Goal: Find specific page/section: Find specific page/section

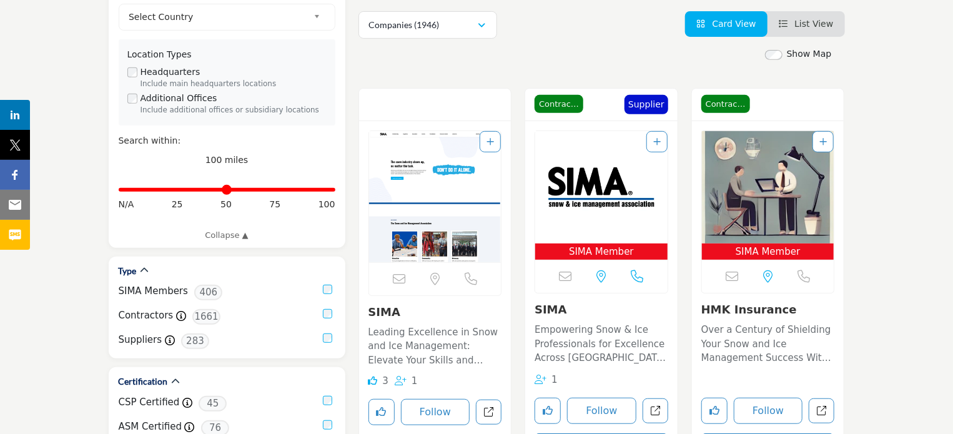
scroll to position [375, 0]
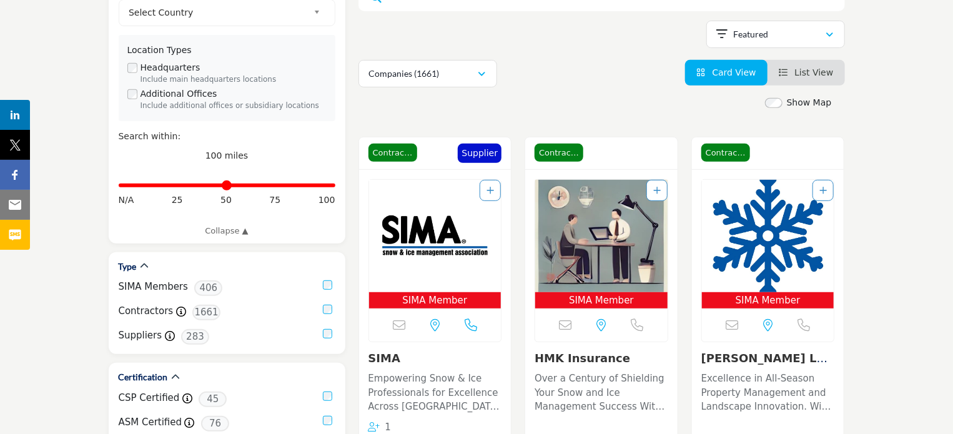
scroll to position [312, 0]
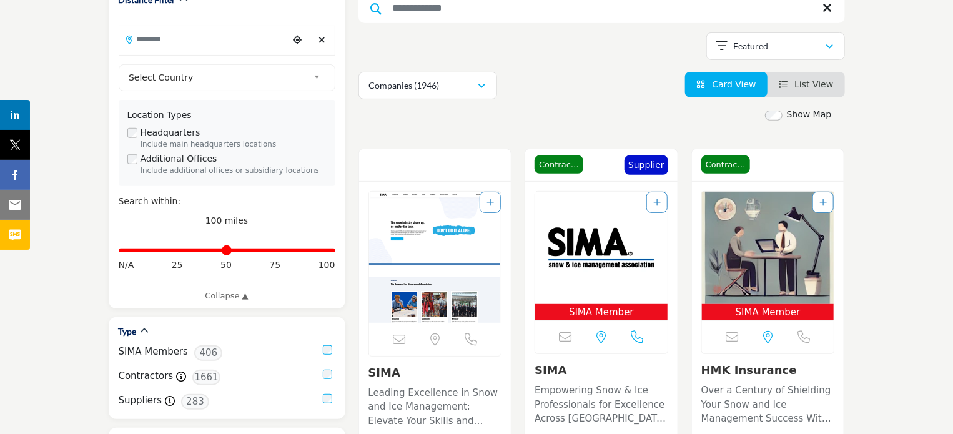
scroll to position [125, 0]
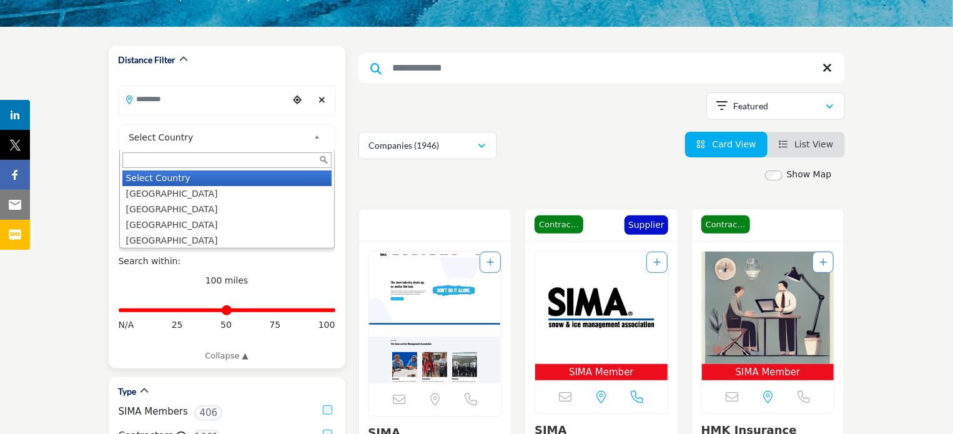
click at [312, 135] on link "Select Country" at bounding box center [224, 138] width 201 height 16
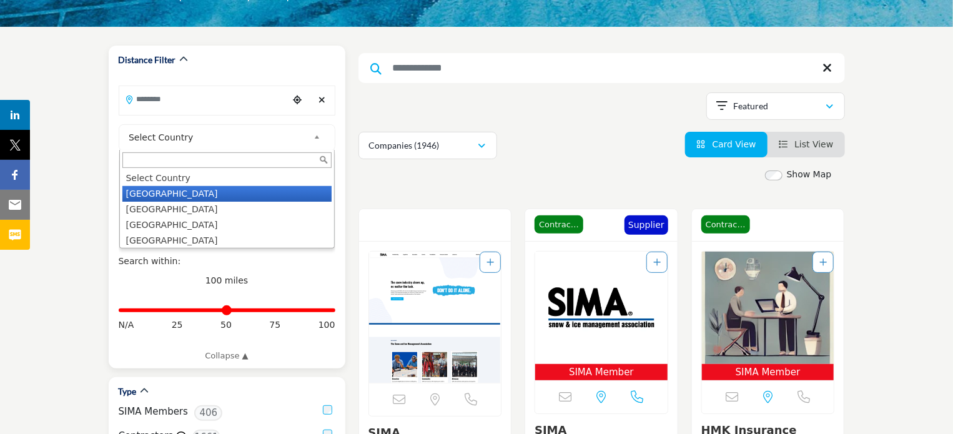
click at [254, 195] on li "[GEOGRAPHIC_DATA]" at bounding box center [226, 194] width 209 height 16
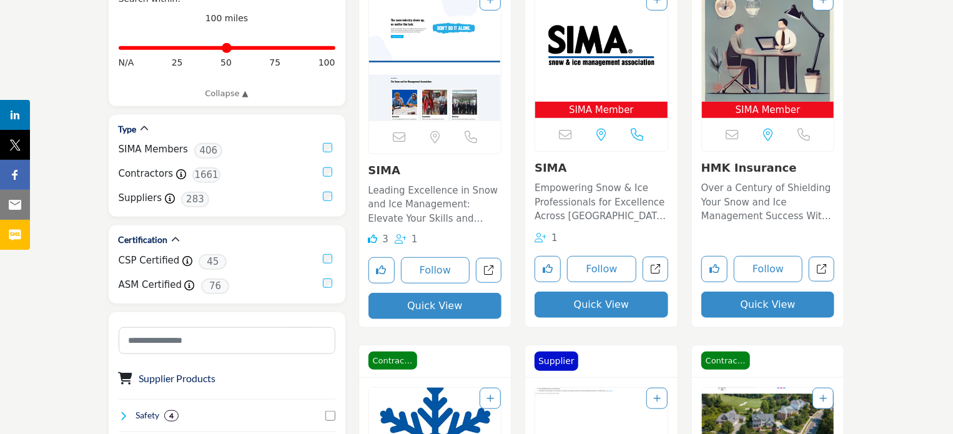
scroll to position [312, 0]
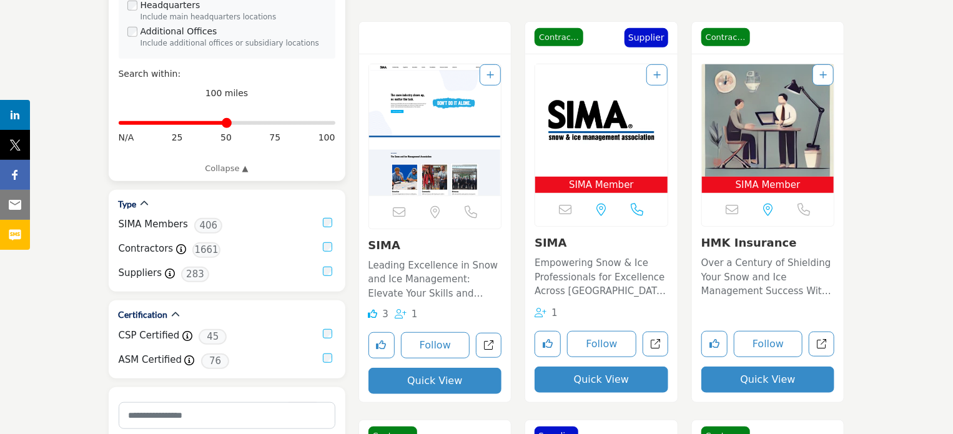
drag, startPoint x: 332, startPoint y: 126, endPoint x: 225, endPoint y: 121, distance: 107.6
type input "**"
click at [225, 122] on input "Distance in miles" at bounding box center [227, 123] width 217 height 2
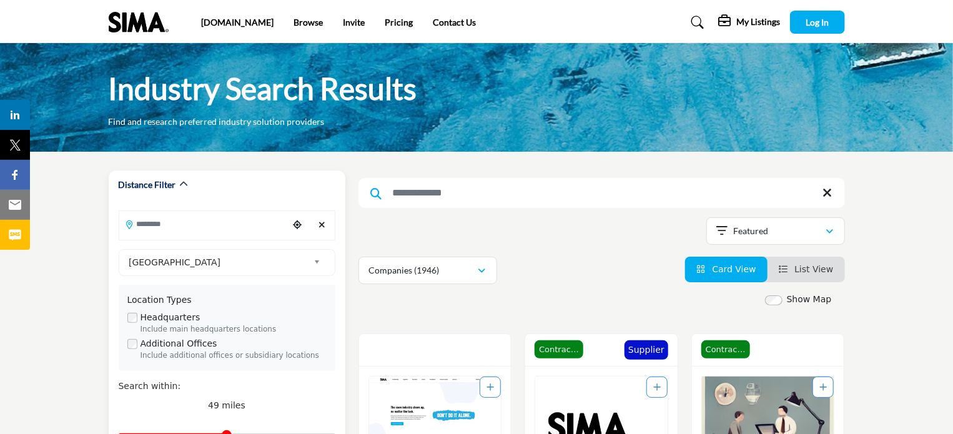
click at [252, 227] on input "Search Location" at bounding box center [203, 224] width 169 height 24
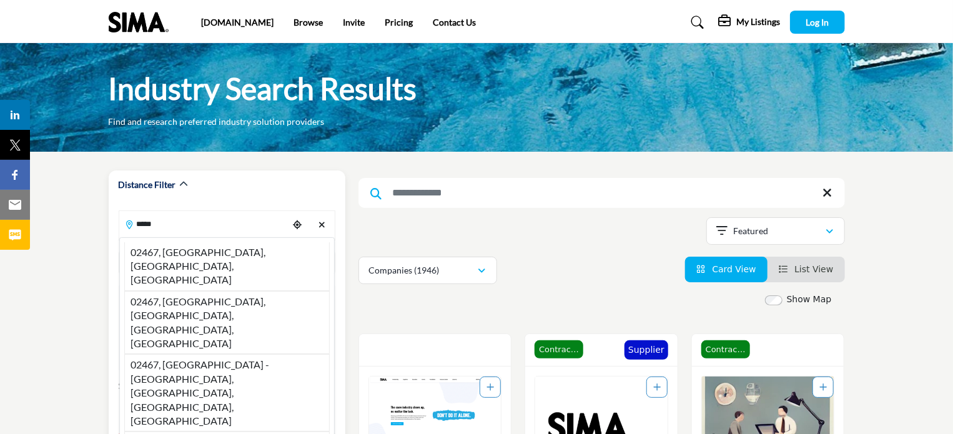
drag, startPoint x: 207, startPoint y: 254, endPoint x: 215, endPoint y: 244, distance: 12.5
click at [207, 254] on li "02467, [GEOGRAPHIC_DATA], [GEOGRAPHIC_DATA], [GEOGRAPHIC_DATA]" at bounding box center [227, 266] width 206 height 49
type input "**********"
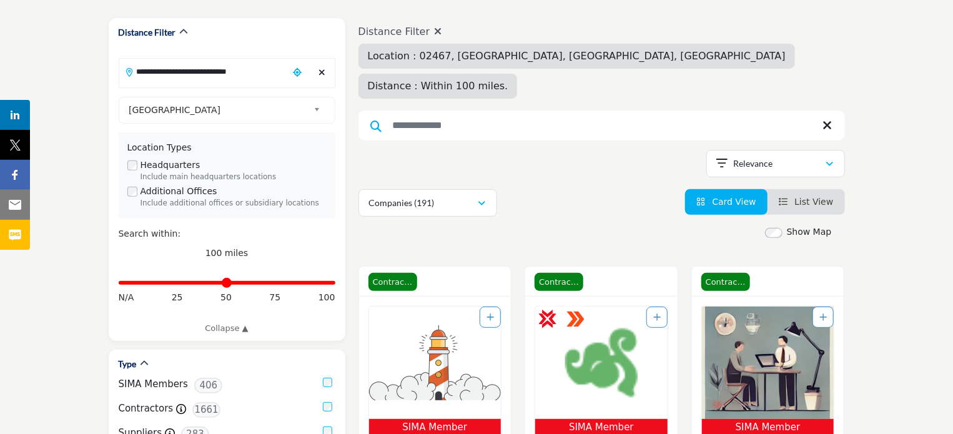
scroll to position [187, 0]
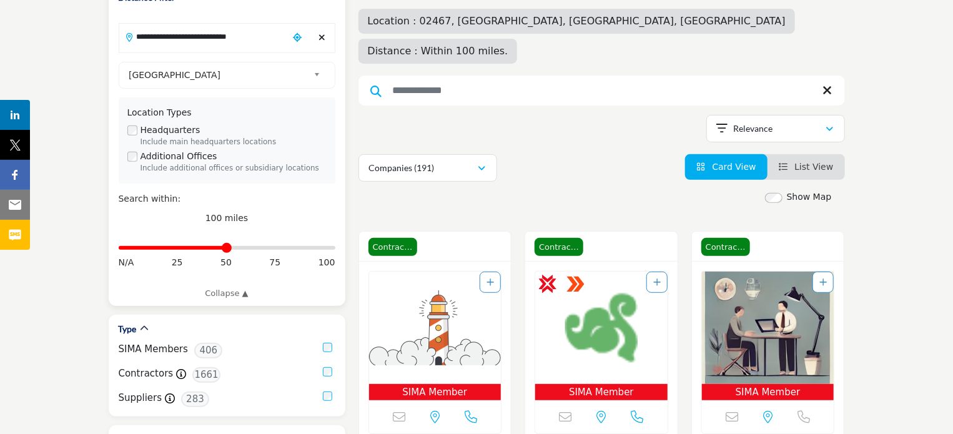
drag, startPoint x: 327, startPoint y: 248, endPoint x: 226, endPoint y: 247, distance: 101.8
click at [226, 247] on input "Distance in miles" at bounding box center [227, 248] width 217 height 2
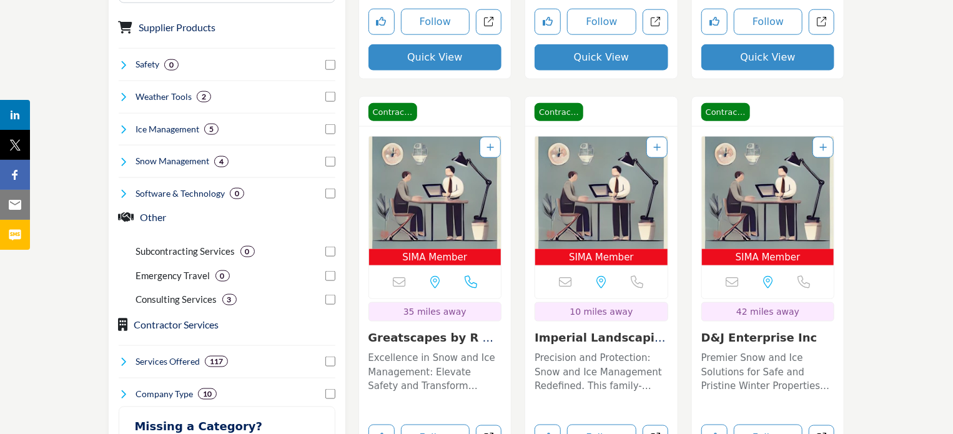
scroll to position [767, 0]
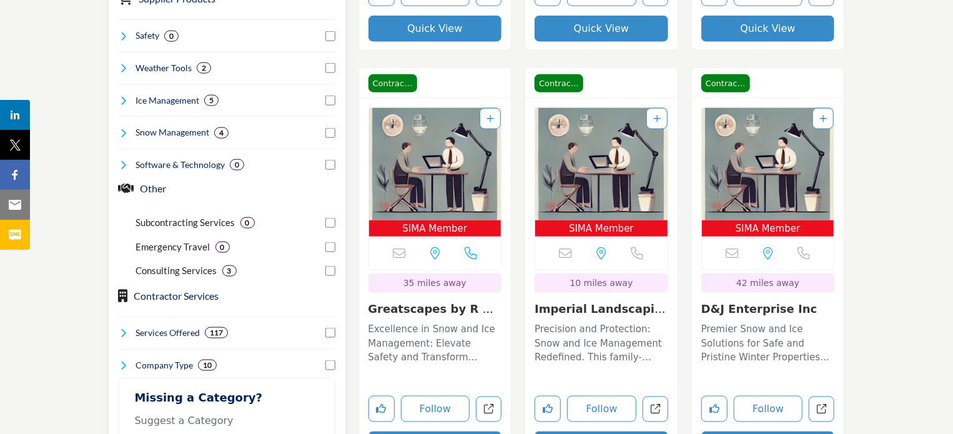
click at [119, 329] on icon at bounding box center [124, 333] width 10 height 10
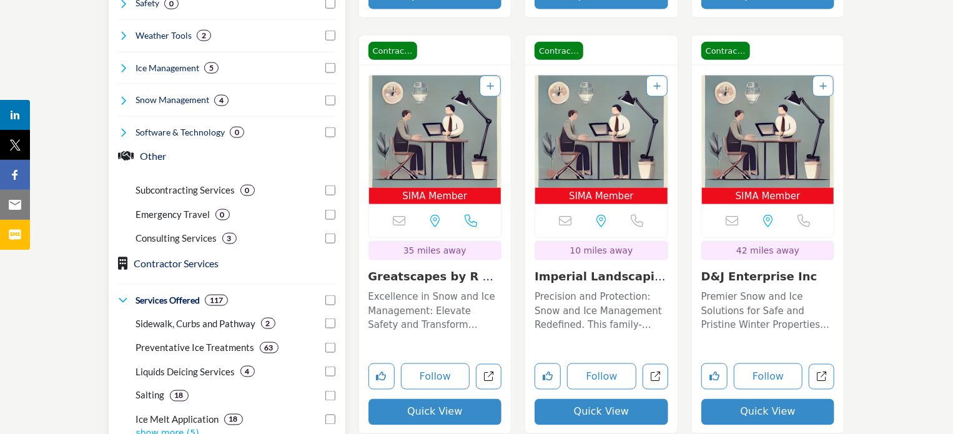
scroll to position [830, 0]
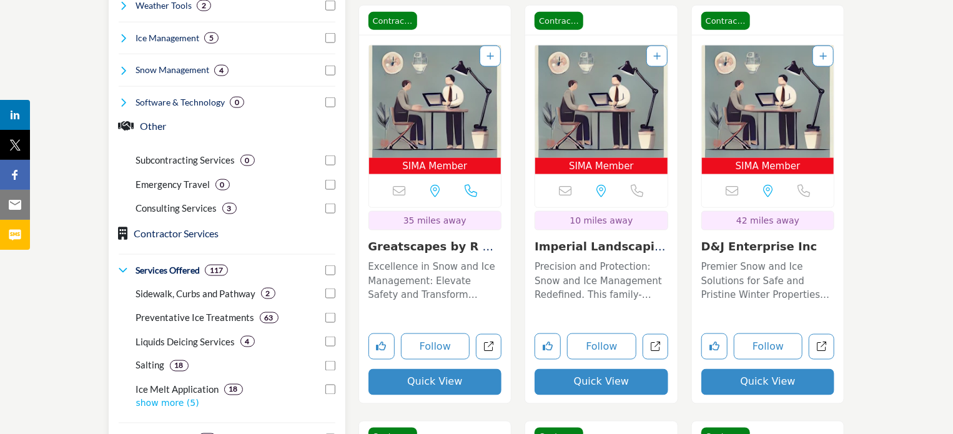
click at [120, 268] on icon at bounding box center [124, 271] width 10 height 10
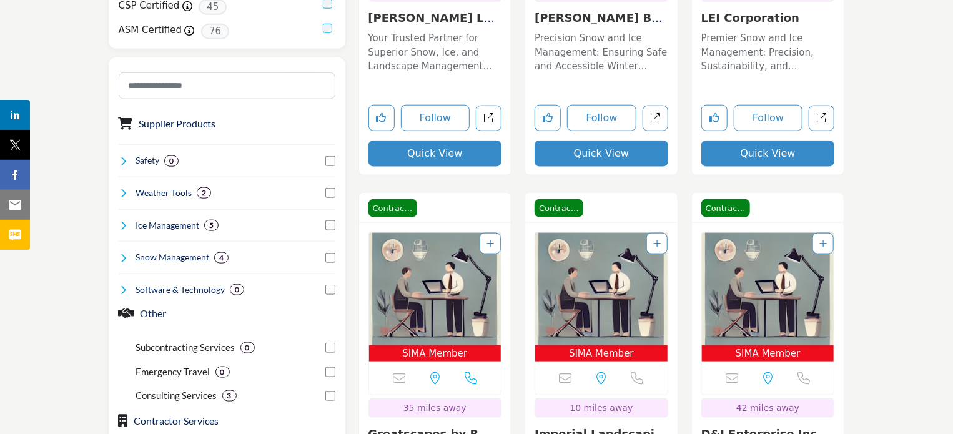
scroll to position [392, 0]
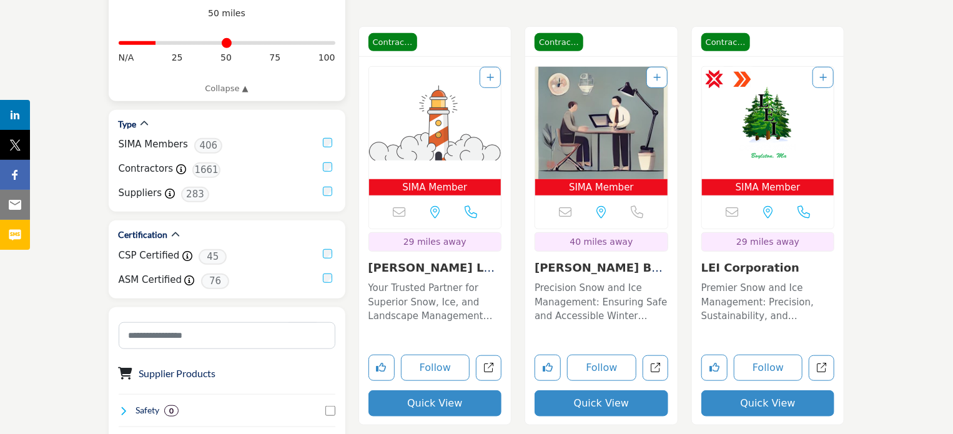
drag, startPoint x: 227, startPoint y: 44, endPoint x: 159, endPoint y: 39, distance: 68.3
type input "**"
click at [159, 42] on input "Distance in miles" at bounding box center [227, 43] width 217 height 2
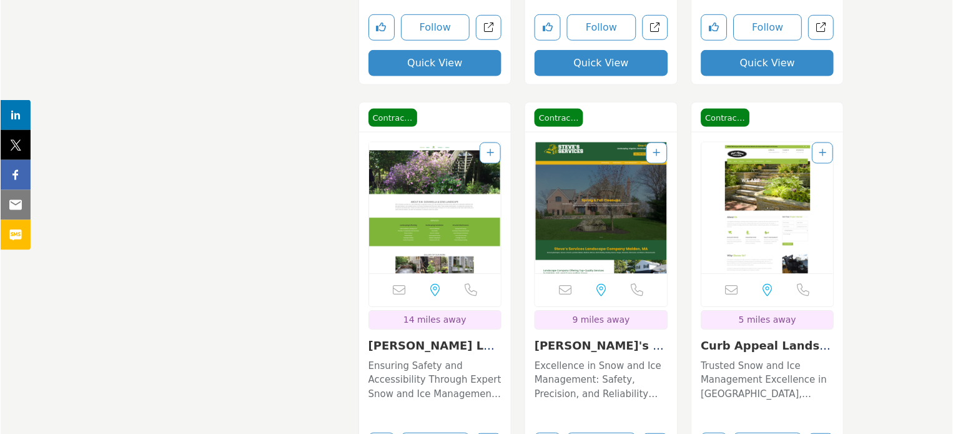
scroll to position [4123, 0]
